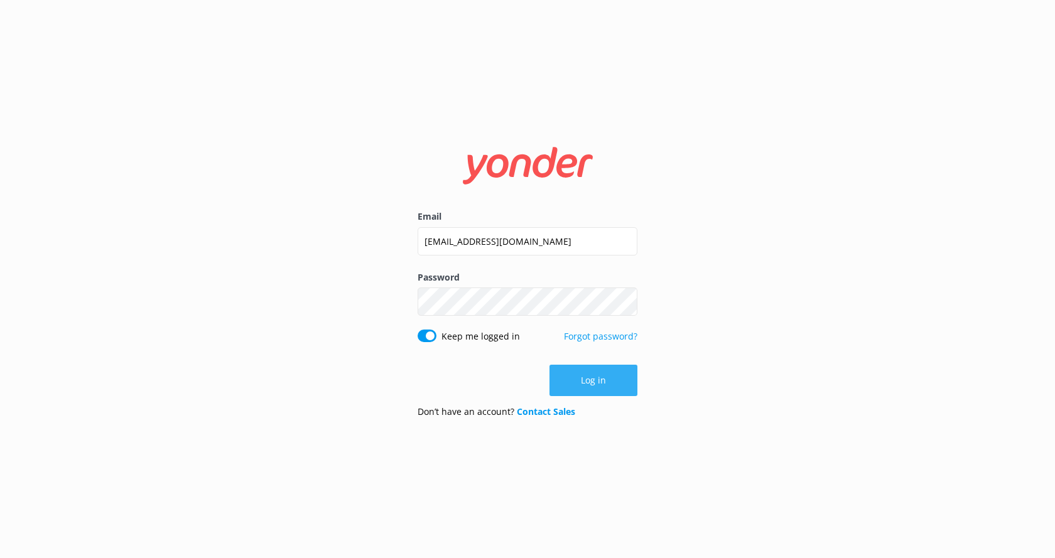
click at [628, 380] on button "Log in" at bounding box center [593, 380] width 88 height 31
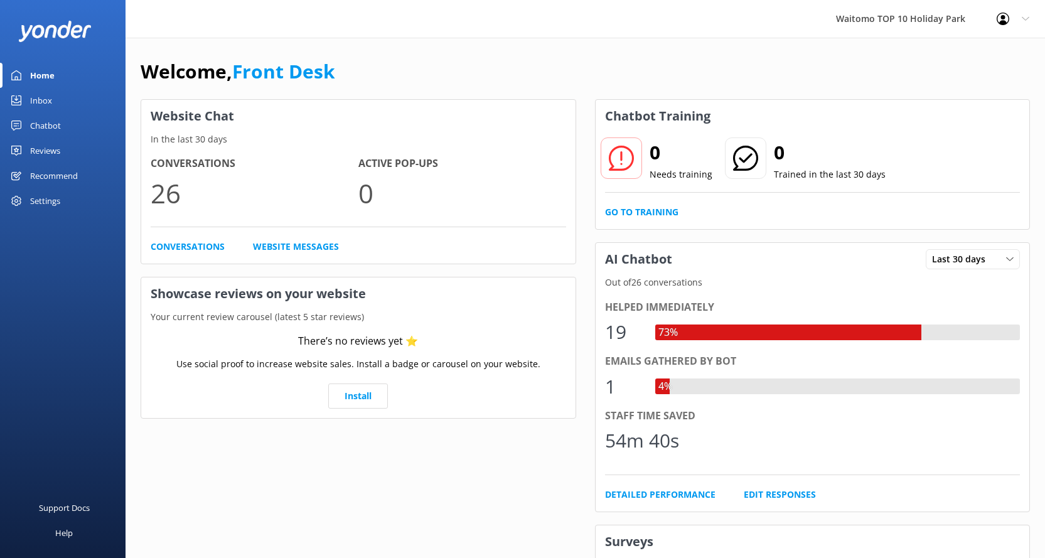
click at [42, 99] on div "Inbox" at bounding box center [41, 100] width 22 height 25
